Goal: Subscribe to service/newsletter

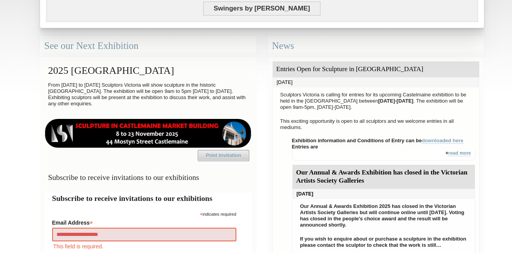
type input "**********"
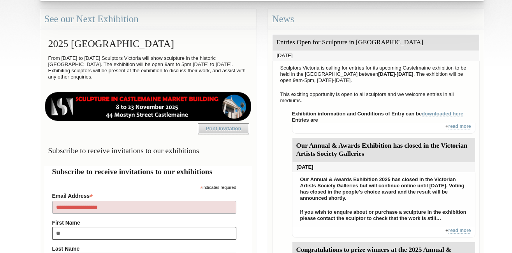
type input "***"
type input "*********"
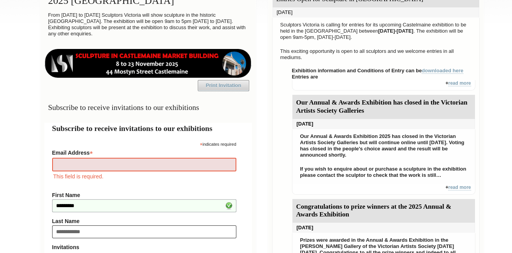
type input "**********"
